Goal: Navigation & Orientation: Find specific page/section

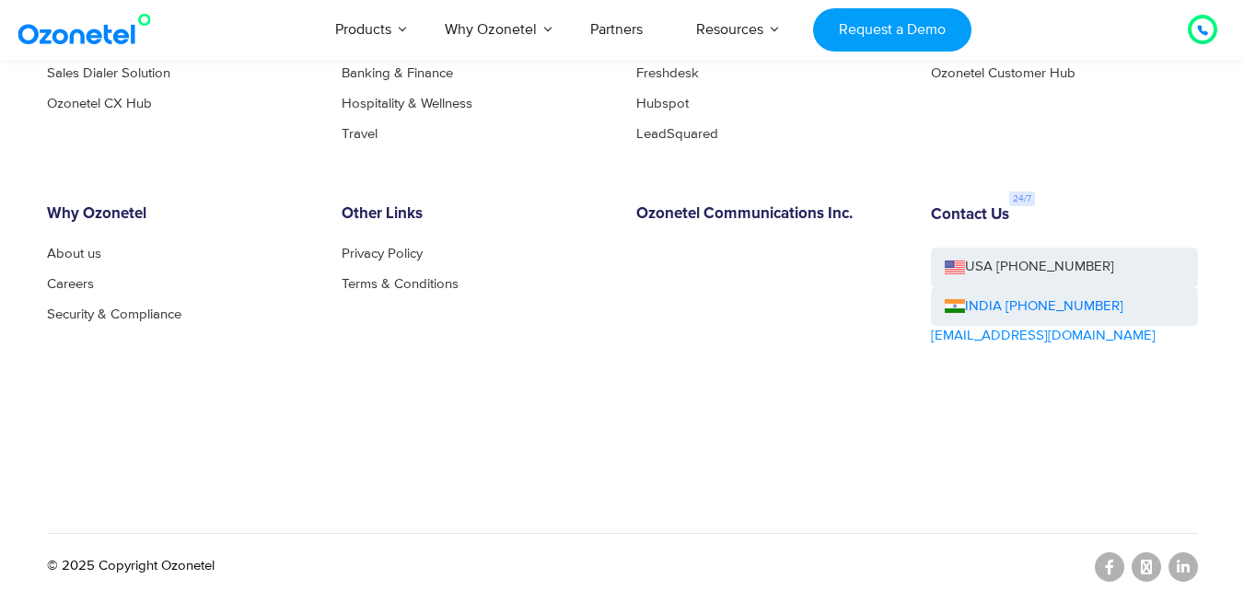
scroll to position [10233, 0]
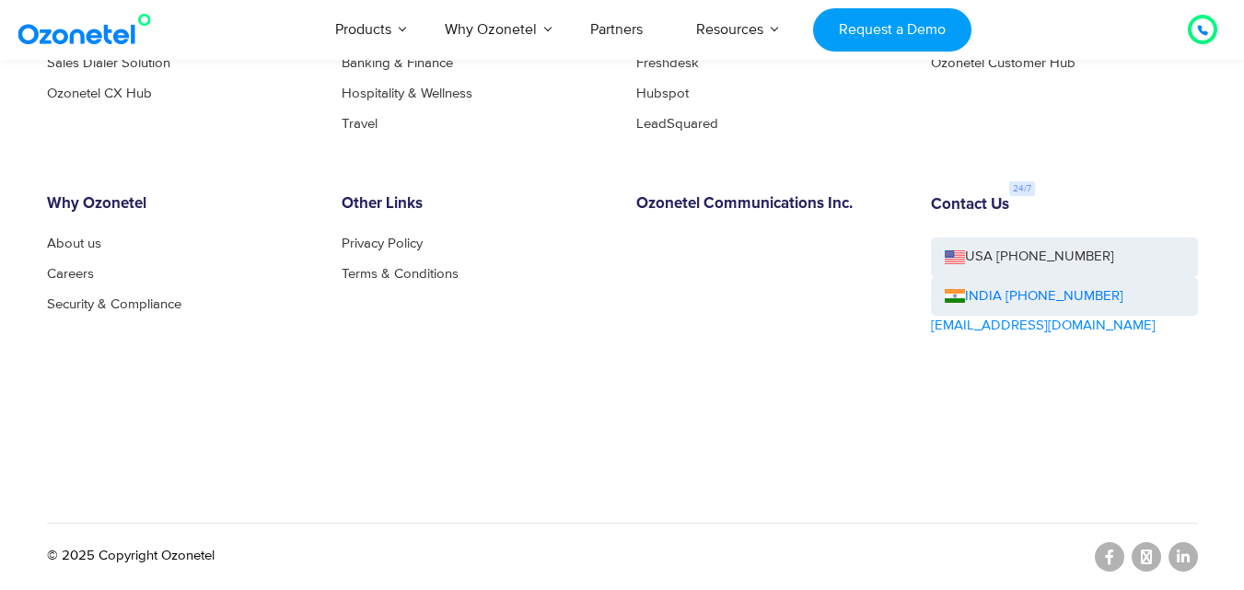
click at [392, 364] on div "Other Links Privacy Policy Terms & Conditions" at bounding box center [475, 317] width 295 height 245
click at [1096, 555] on link at bounding box center [1109, 556] width 29 height 29
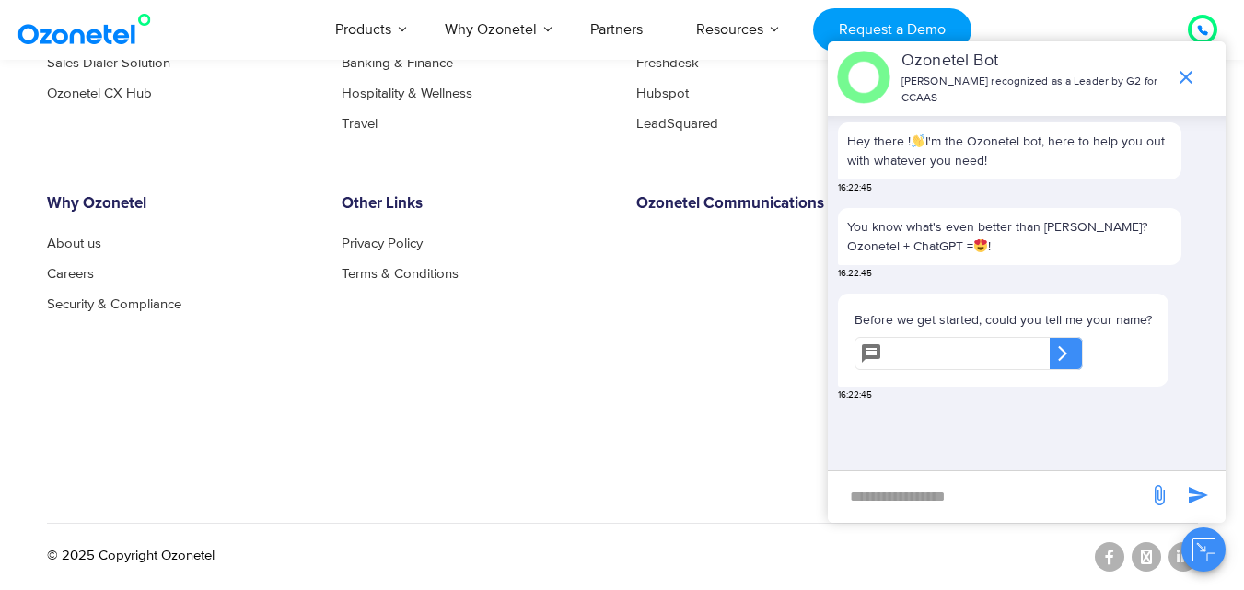
scroll to position [10233, 0]
click at [1191, 79] on icon "end chat or minimize" at bounding box center [1186, 77] width 22 height 22
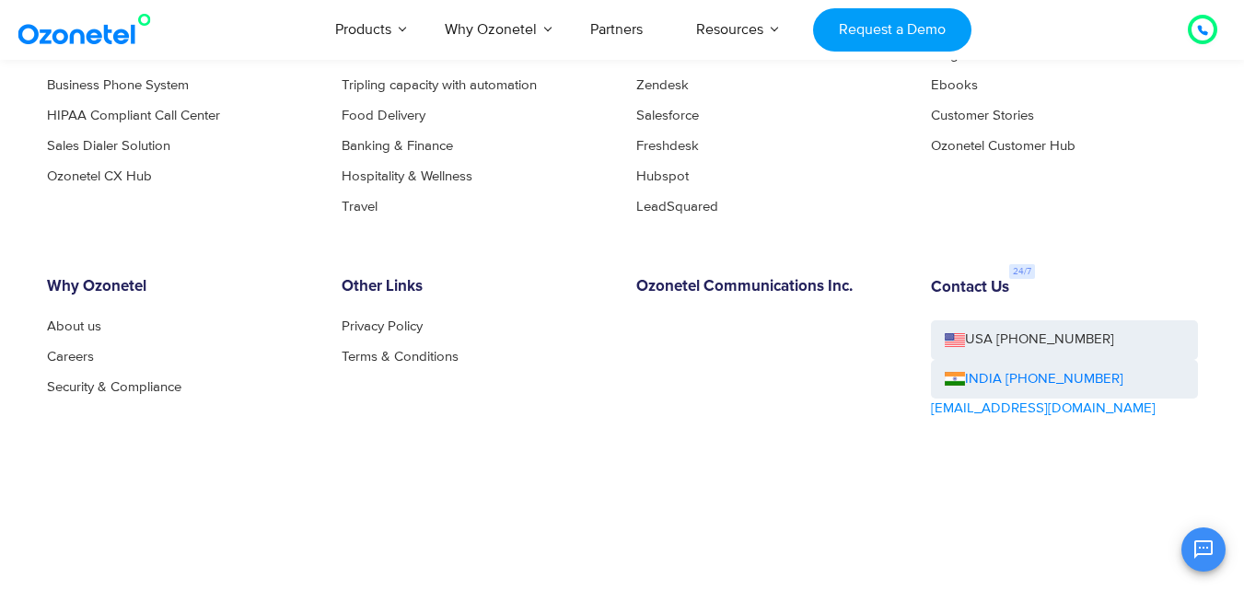
scroll to position [10049, 0]
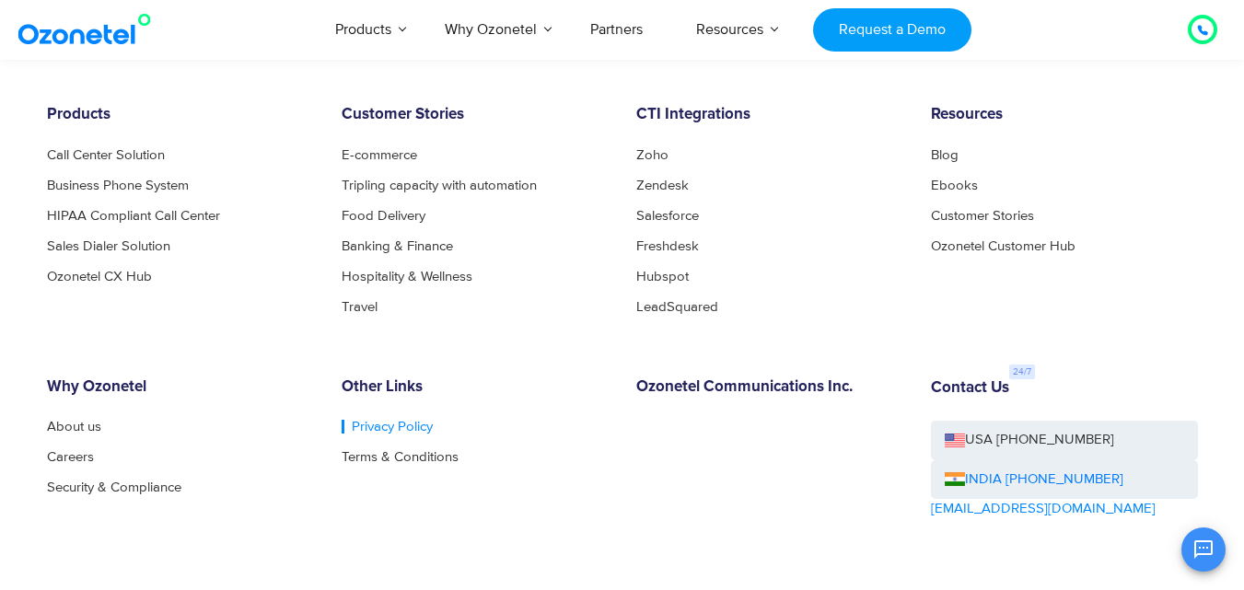
click at [370, 427] on link "Privacy Policy" at bounding box center [387, 427] width 91 height 14
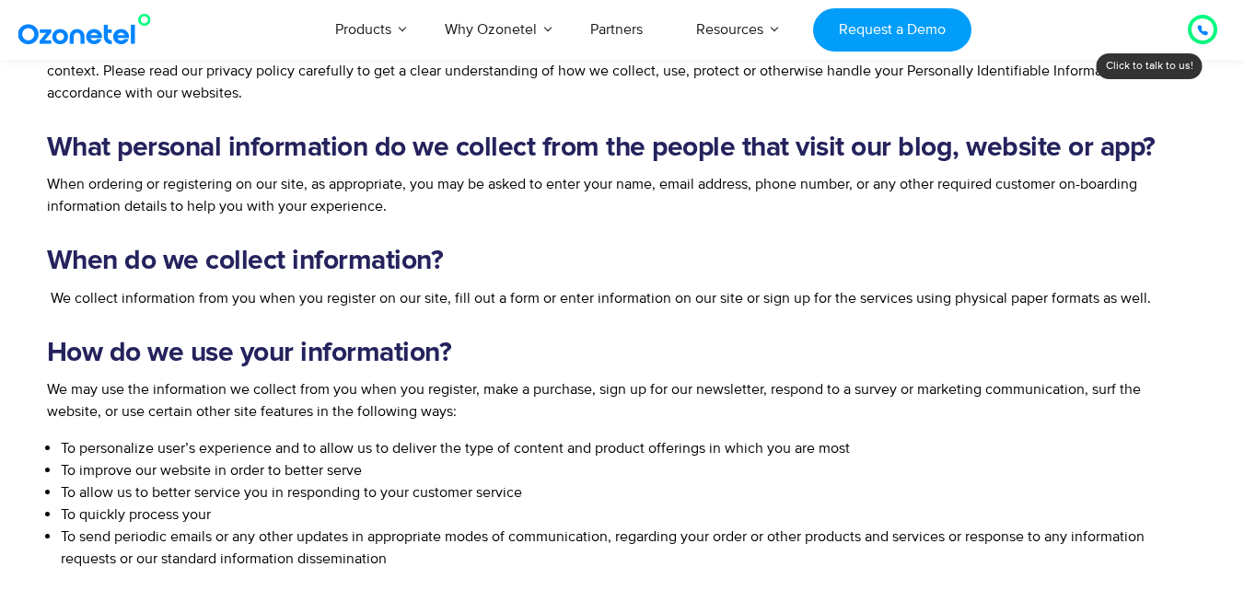
scroll to position [5103, 0]
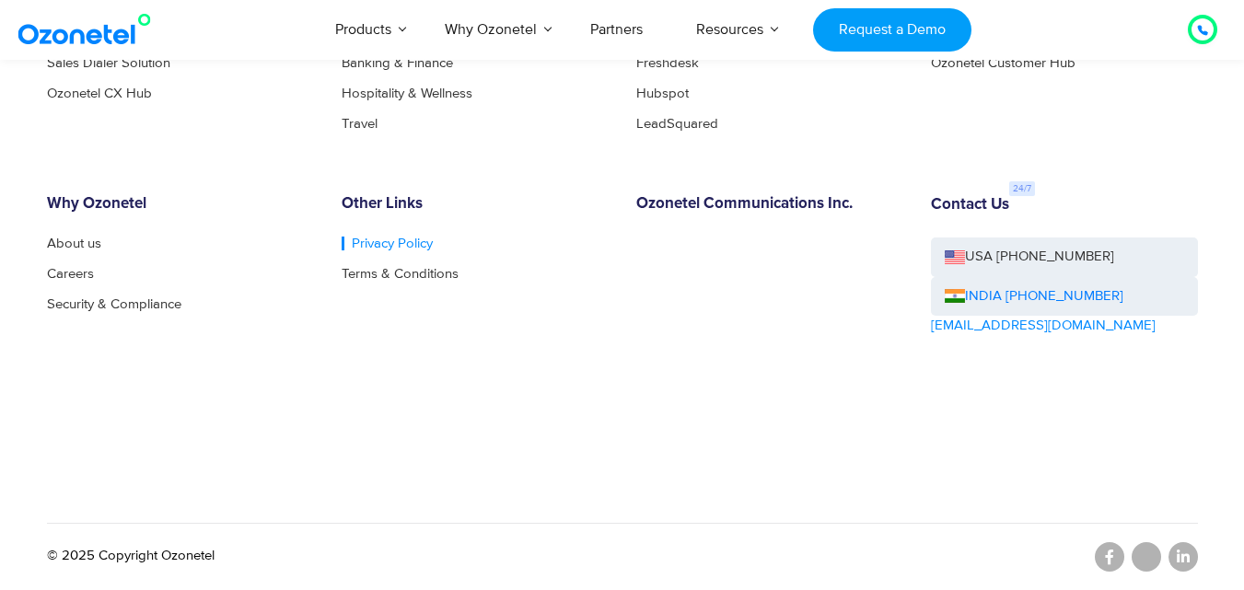
click at [393, 239] on link "Privacy Policy" at bounding box center [387, 244] width 91 height 14
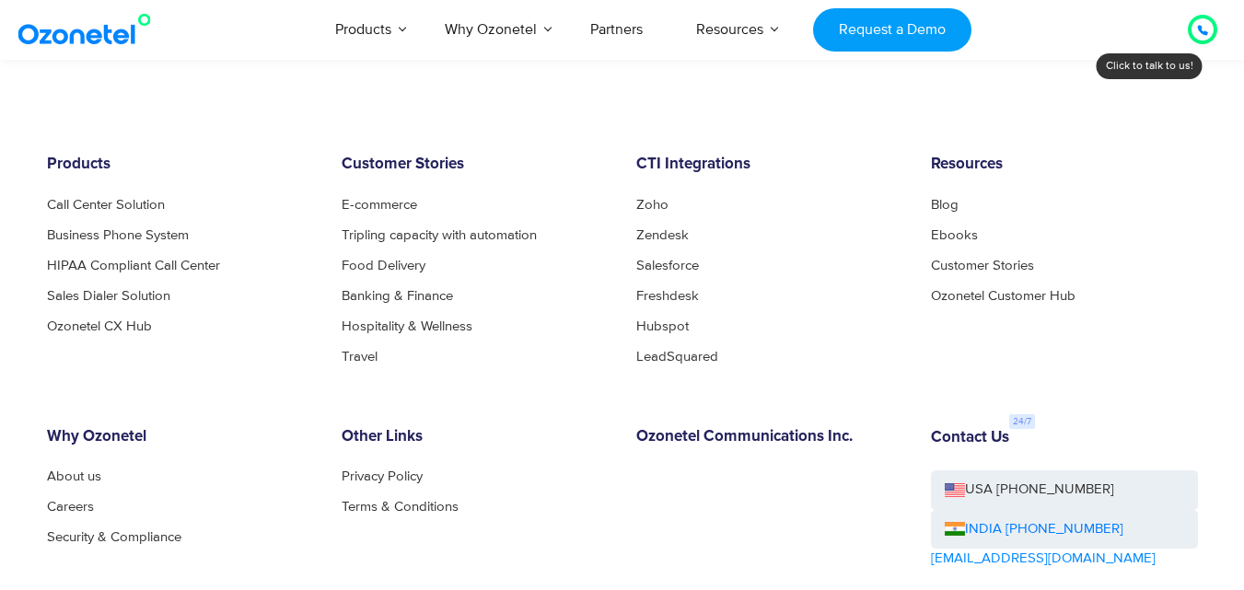
scroll to position [4827, 0]
